Goal: Task Accomplishment & Management: Complete application form

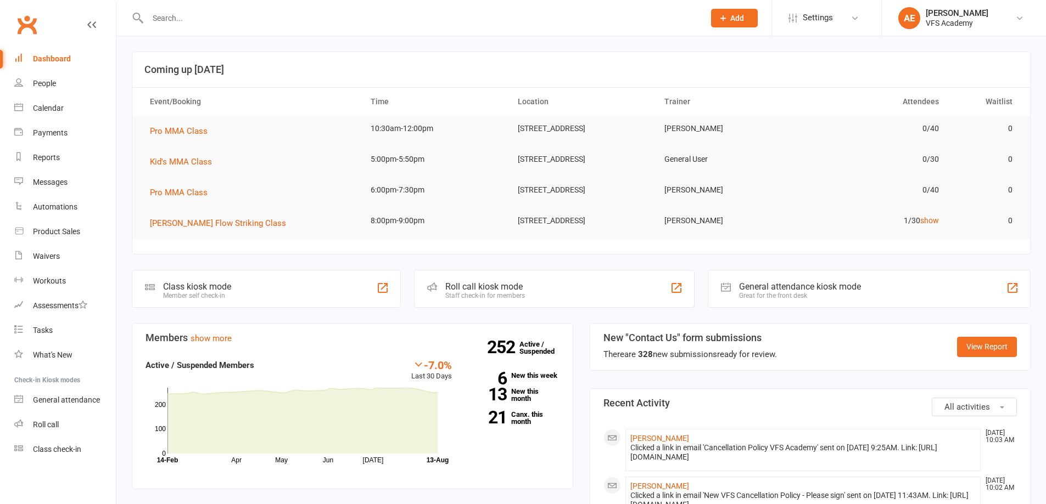
click at [183, 7] on div at bounding box center [414, 18] width 565 height 36
click at [187, 24] on input "text" at bounding box center [420, 17] width 552 height 15
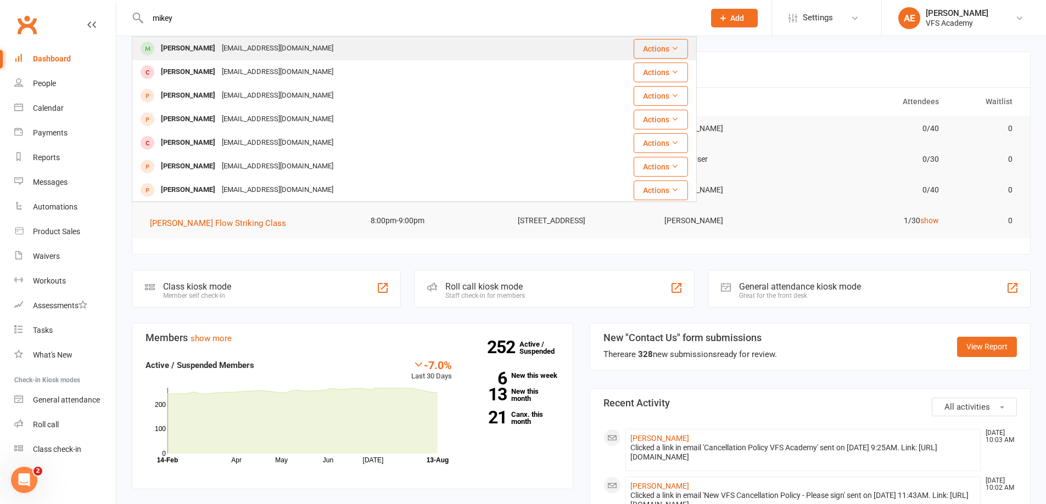
type input "mikey"
click at [180, 53] on div "[PERSON_NAME]" at bounding box center [188, 49] width 61 height 16
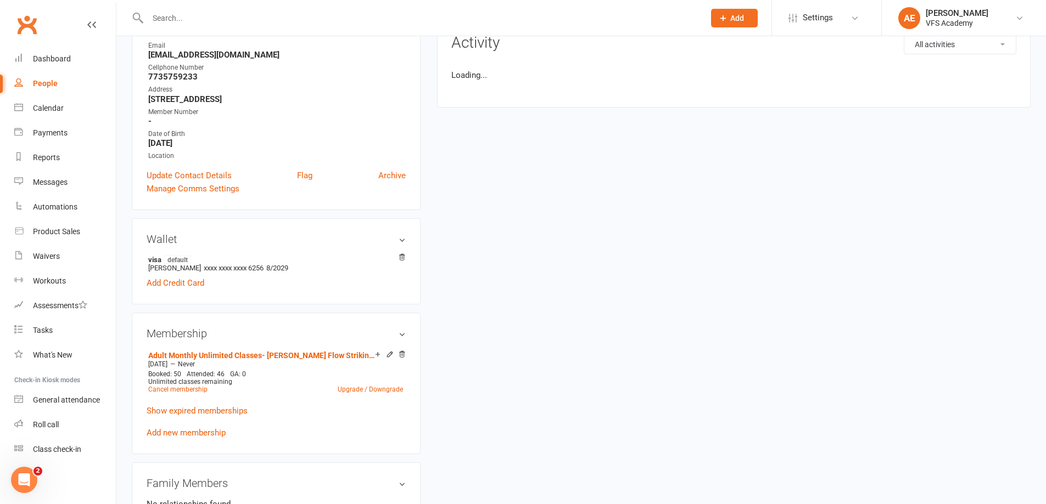
scroll to position [165, 0]
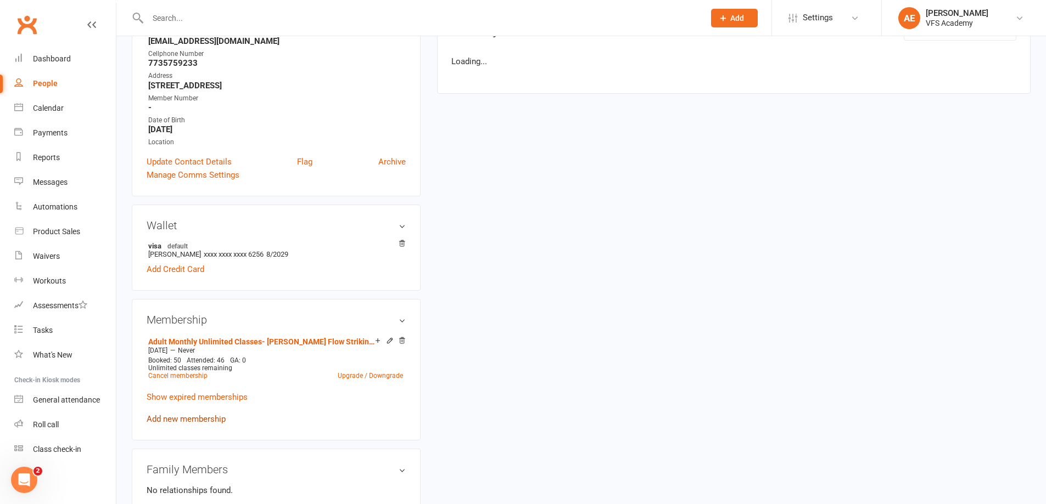
click at [170, 420] on link "Add new membership" at bounding box center [186, 419] width 79 height 10
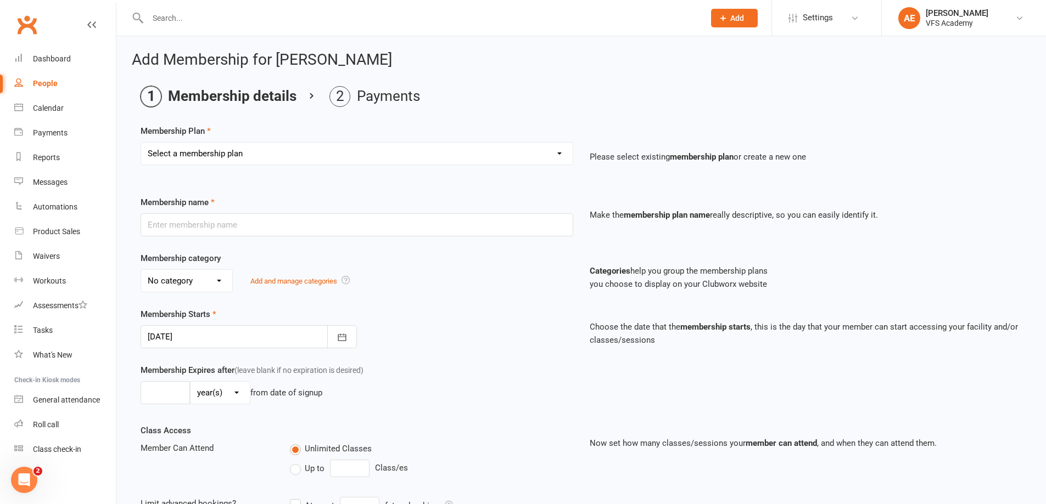
click at [304, 162] on select "Select a membership plan Create new Membership Plan Kid's Monthly Unlimited Kid…" at bounding box center [356, 154] width 431 height 22
select select "27"
click at [141, 143] on select "Select a membership plan Create new Membership Plan Kid's Monthly Unlimited Kid…" at bounding box center [356, 154] width 431 height 22
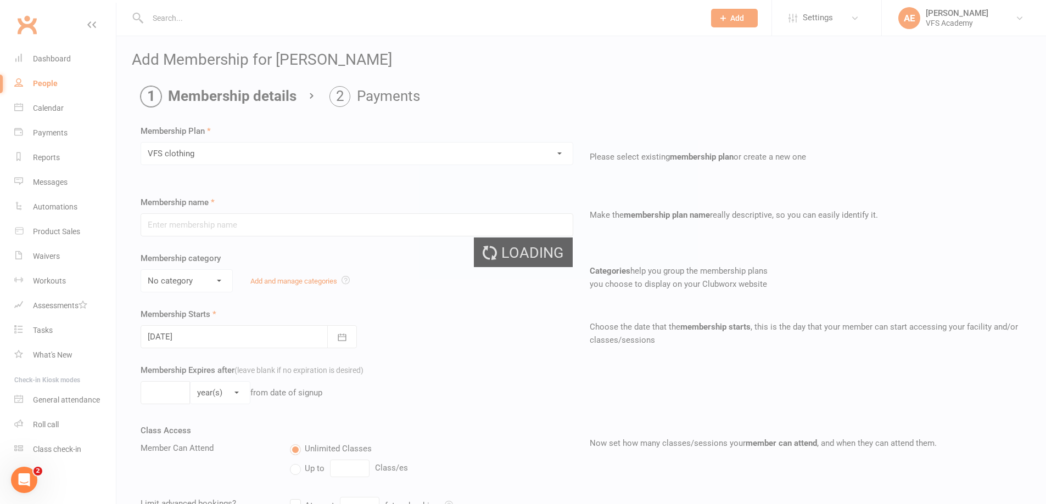
type input "VFS clothing"
select select "5"
type input "1"
select select "0"
type input "0"
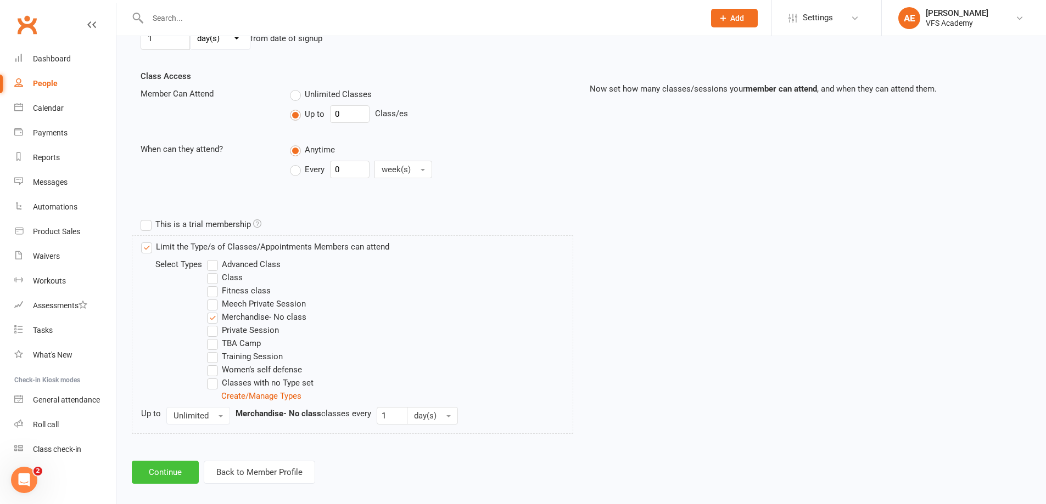
scroll to position [366, 0]
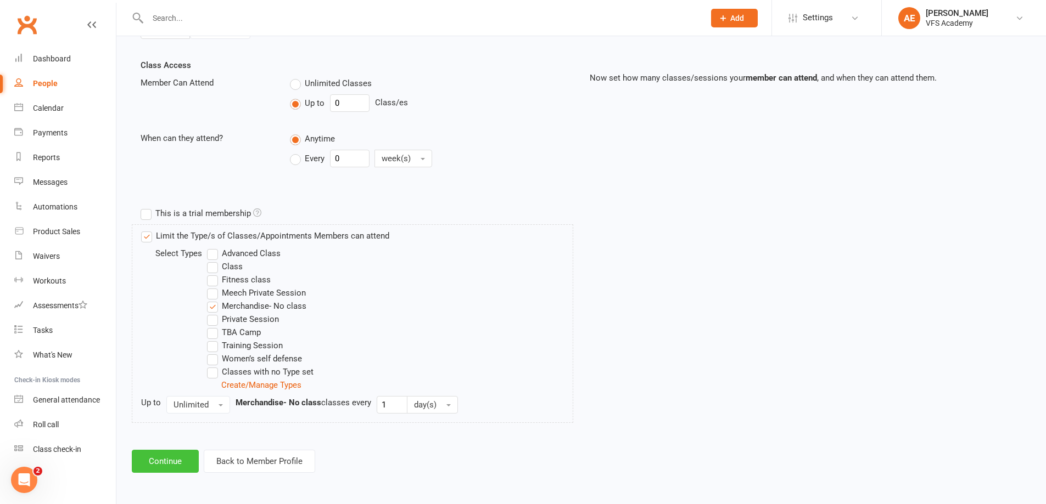
click at [183, 462] on button "Continue" at bounding box center [165, 461] width 67 height 23
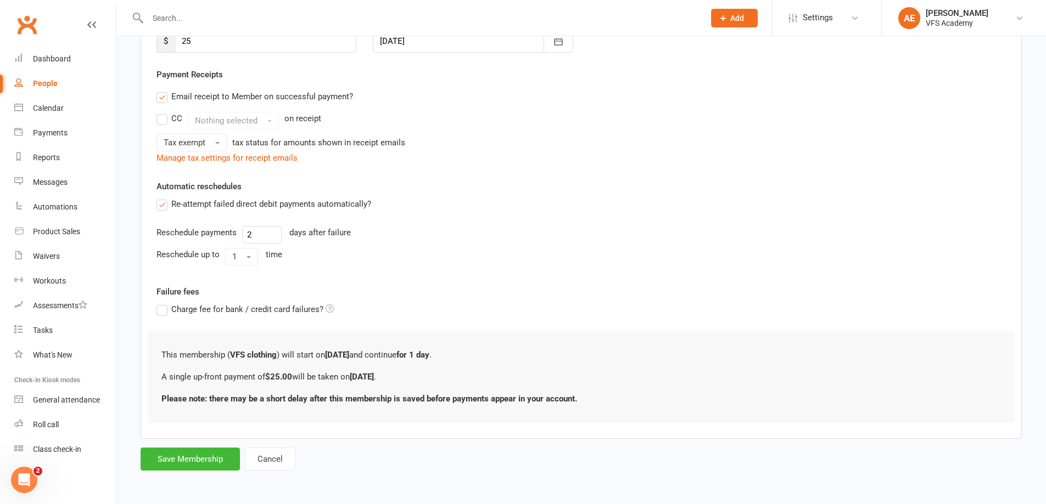
scroll to position [0, 0]
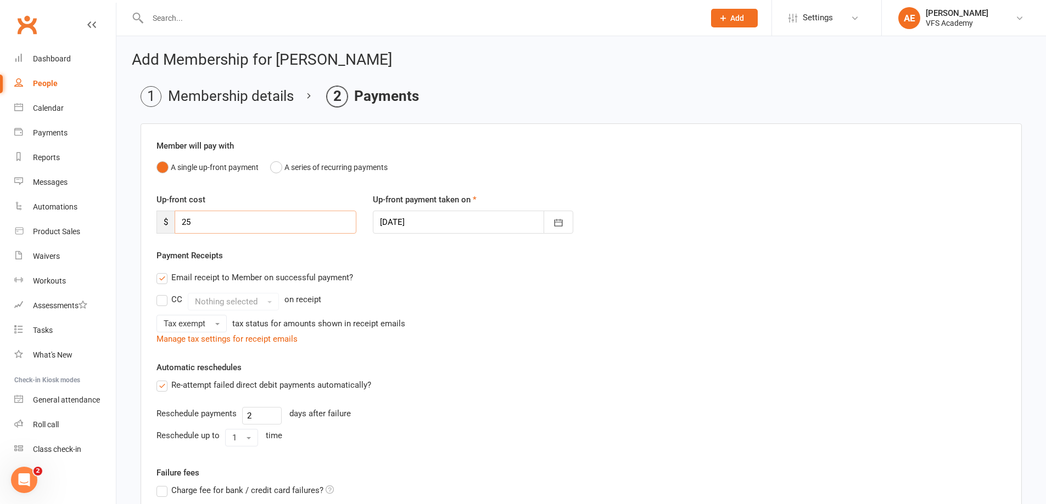
drag, startPoint x: 248, startPoint y: 224, endPoint x: 153, endPoint y: 234, distance: 95.5
click at [153, 234] on div "Up-front cost $ 25 Up-front payment taken on [DATE] [DATE] Sun Mon Tue Wed Thu …" at bounding box center [581, 221] width 866 height 56
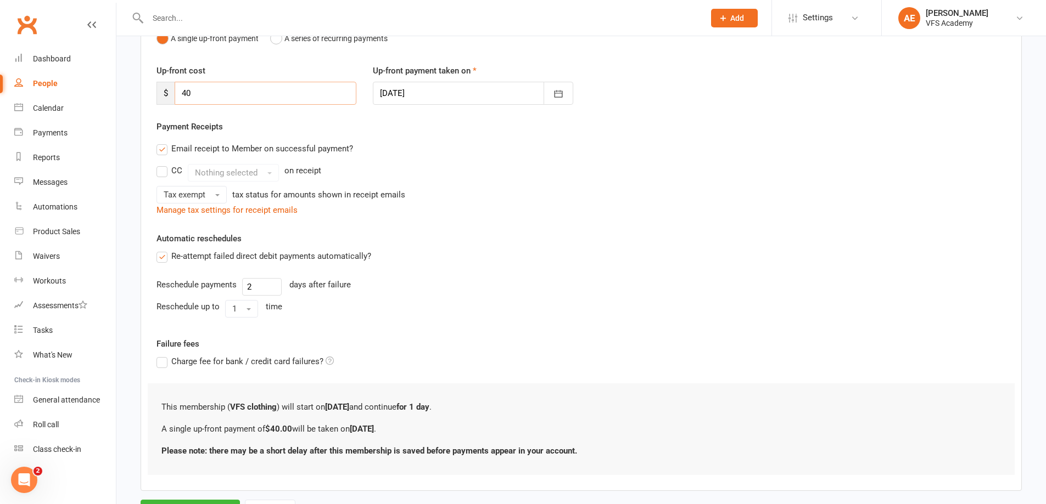
scroll to position [181, 0]
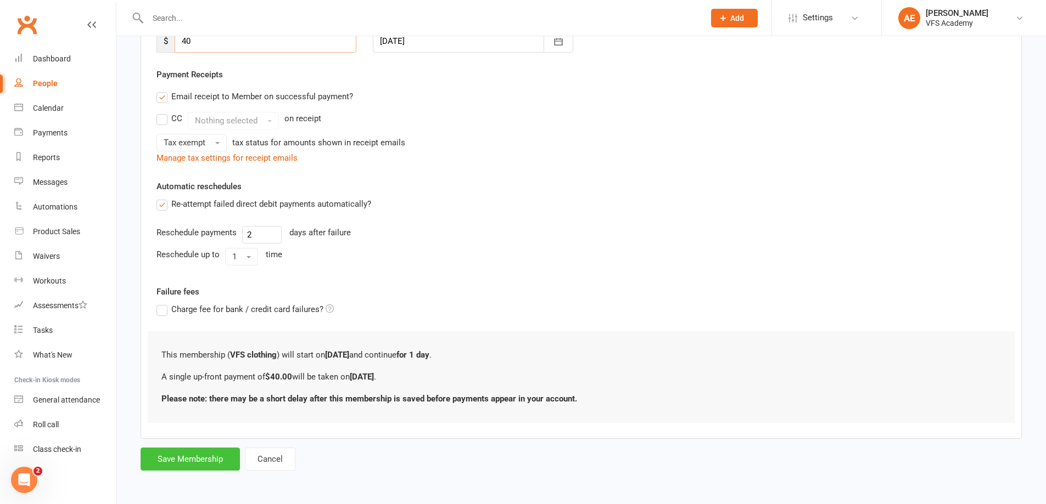
type input "40"
click at [162, 467] on button "Save Membership" at bounding box center [190, 459] width 99 height 23
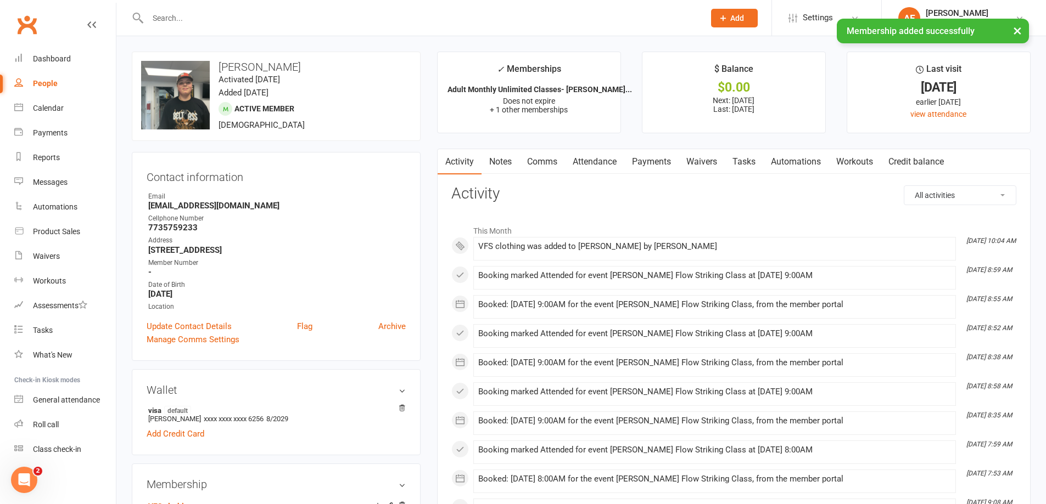
click at [639, 163] on link "Payments" at bounding box center [651, 161] width 54 height 25
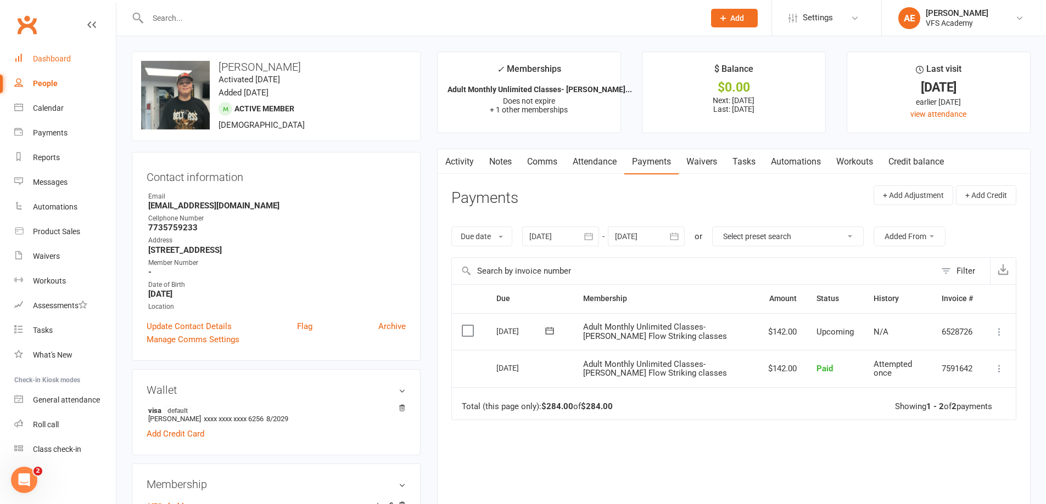
click at [45, 65] on link "Dashboard" at bounding box center [65, 59] width 102 height 25
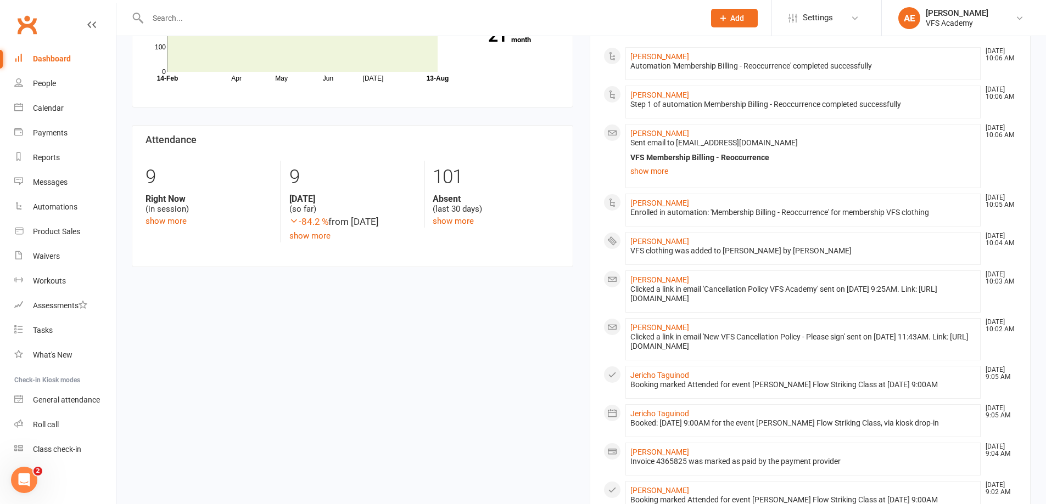
scroll to position [384, 0]
click at [654, 330] on link "[PERSON_NAME]" at bounding box center [659, 325] width 59 height 9
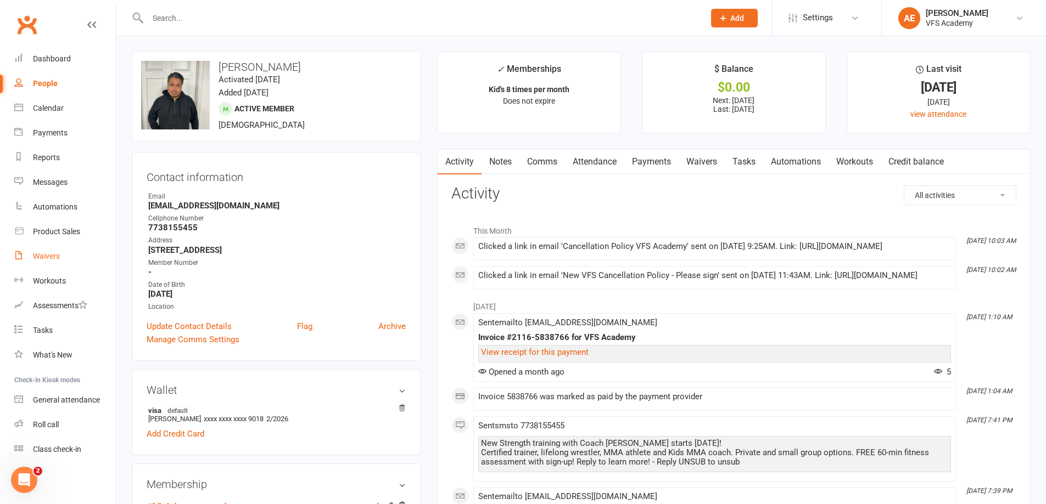
click at [63, 257] on link "Waivers" at bounding box center [65, 256] width 102 height 25
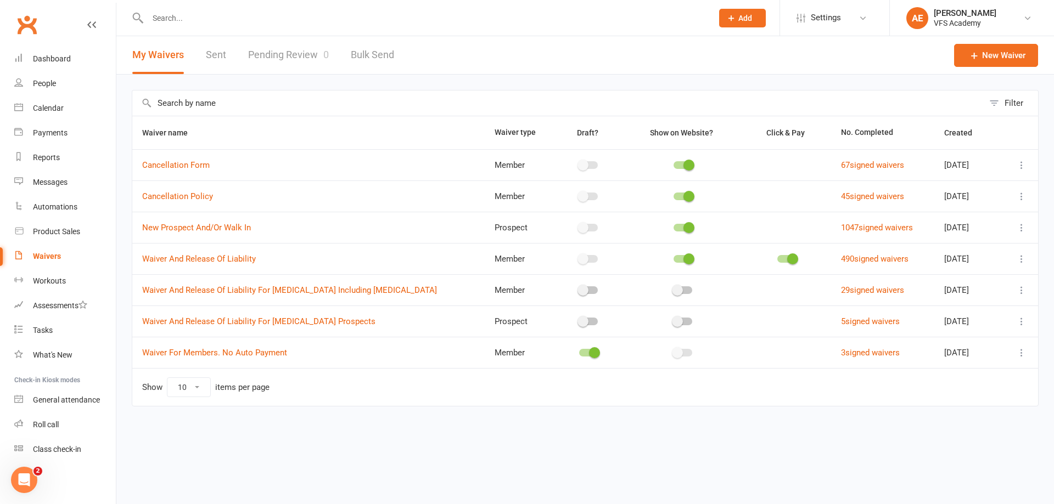
click at [294, 52] on link "Pending Review 0" at bounding box center [288, 55] width 81 height 38
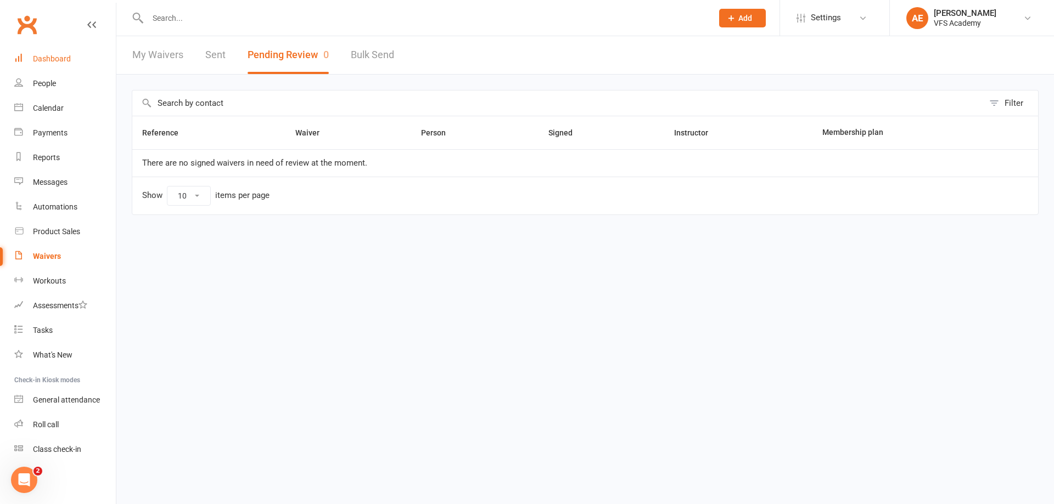
click at [43, 54] on link "Dashboard" at bounding box center [65, 59] width 102 height 25
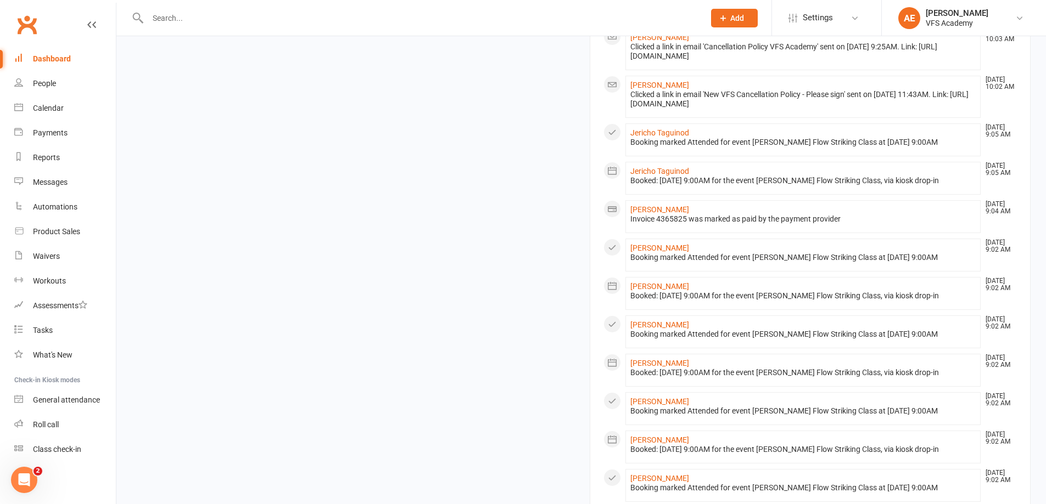
scroll to position [350, 0]
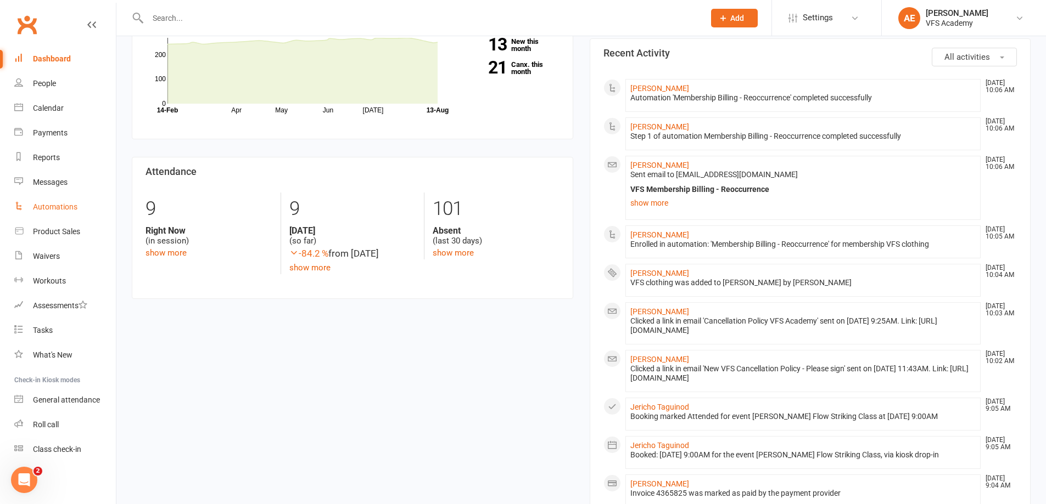
click at [73, 204] on div "Automations" at bounding box center [55, 207] width 44 height 9
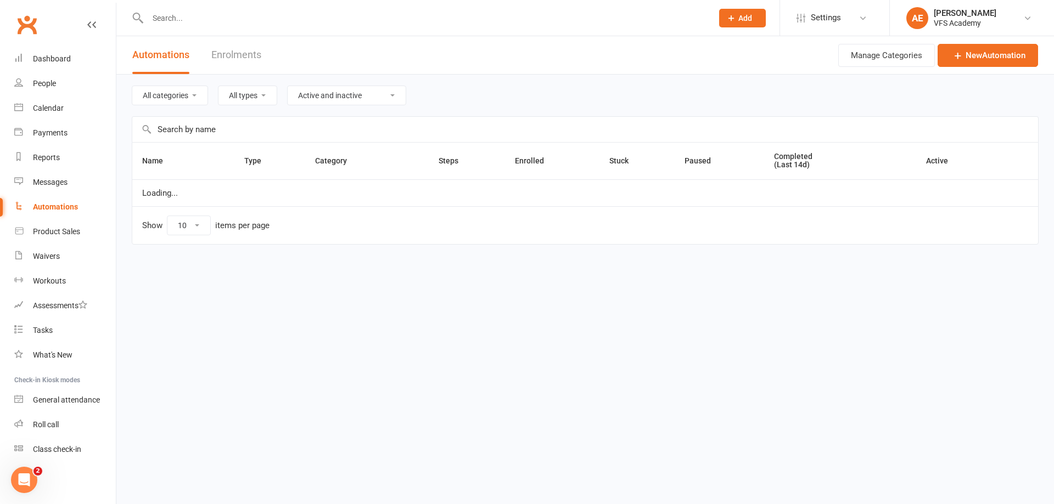
select select "100"
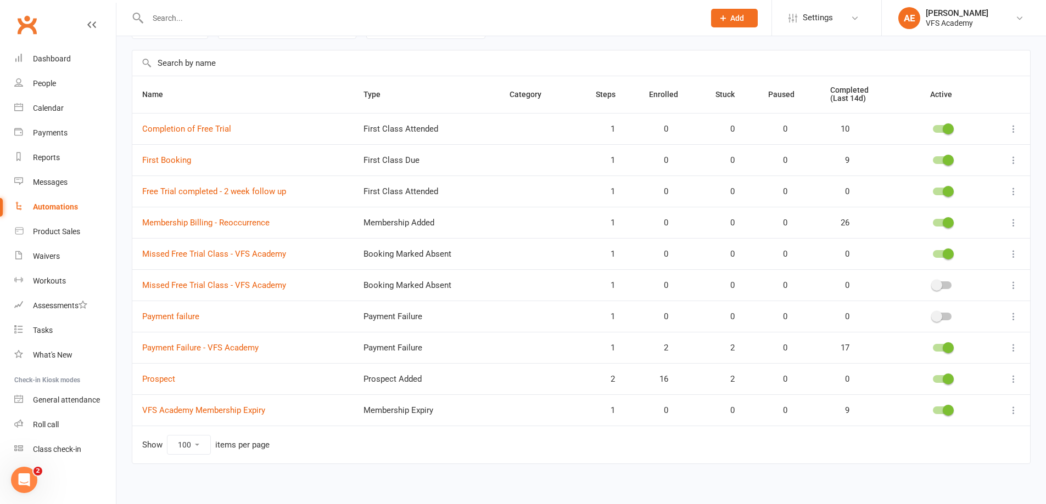
scroll to position [73, 0]
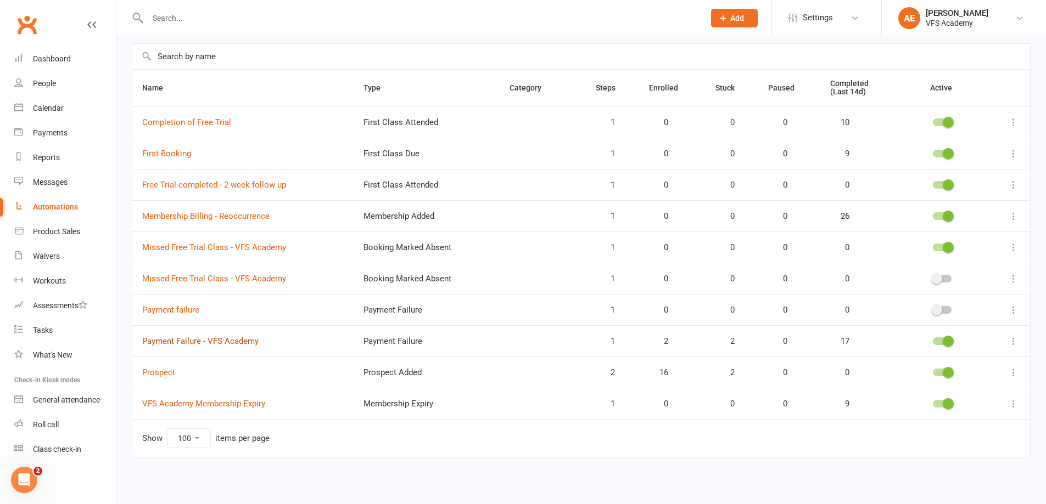
click at [149, 345] on link "Payment Failure - VFS Academy" at bounding box center [200, 341] width 116 height 10
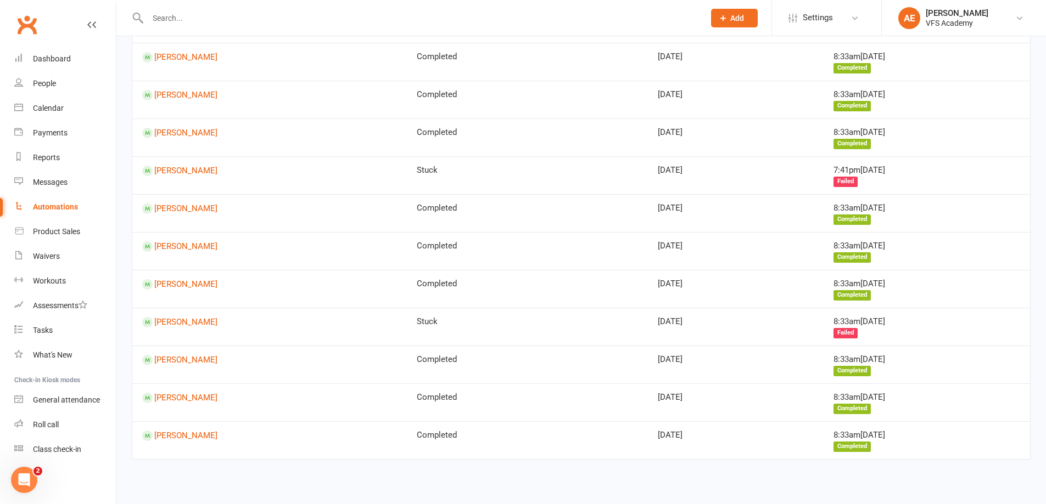
scroll to position [454, 0]
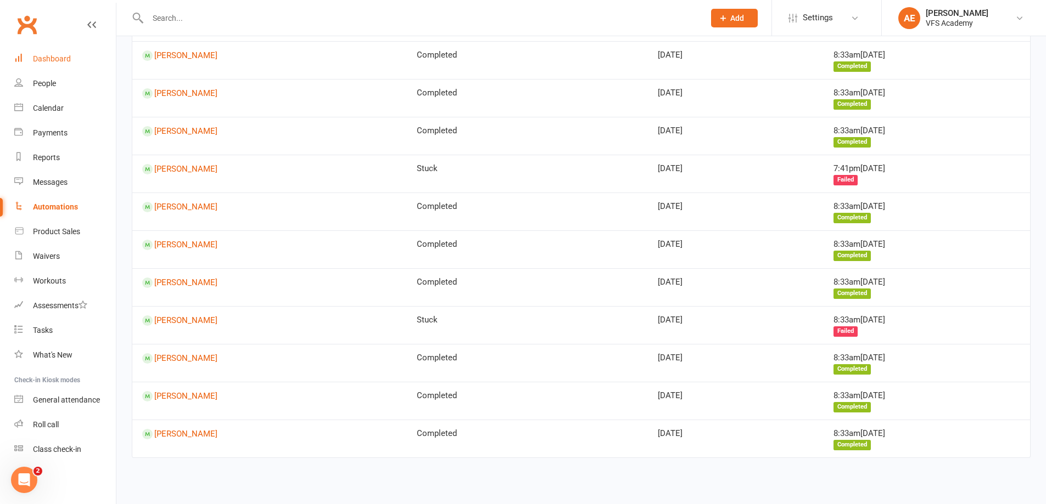
click at [45, 58] on div "Dashboard" at bounding box center [52, 58] width 38 height 9
